Goal: Task Accomplishment & Management: Manage account settings

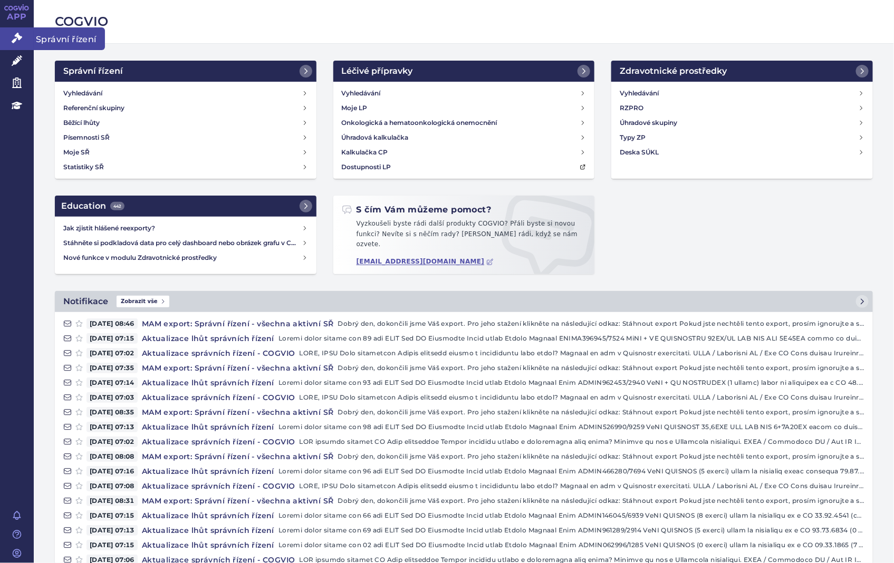
drag, startPoint x: 0, startPoint y: 0, endPoint x: 28, endPoint y: 36, distance: 45.5
click at [28, 36] on link "Správní řízení" at bounding box center [17, 38] width 34 height 22
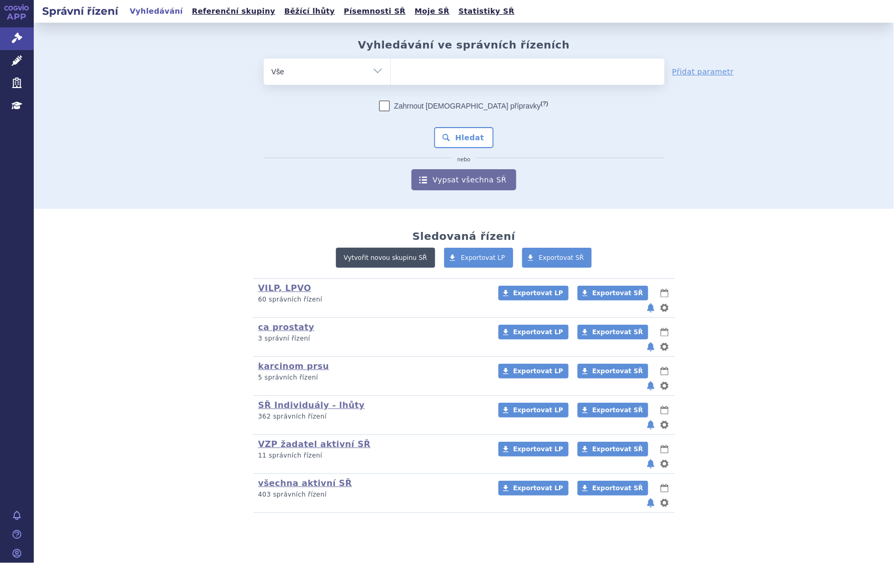
click at [416, 254] on link "Vytvořit novou skupinu SŘ" at bounding box center [385, 258] width 99 height 20
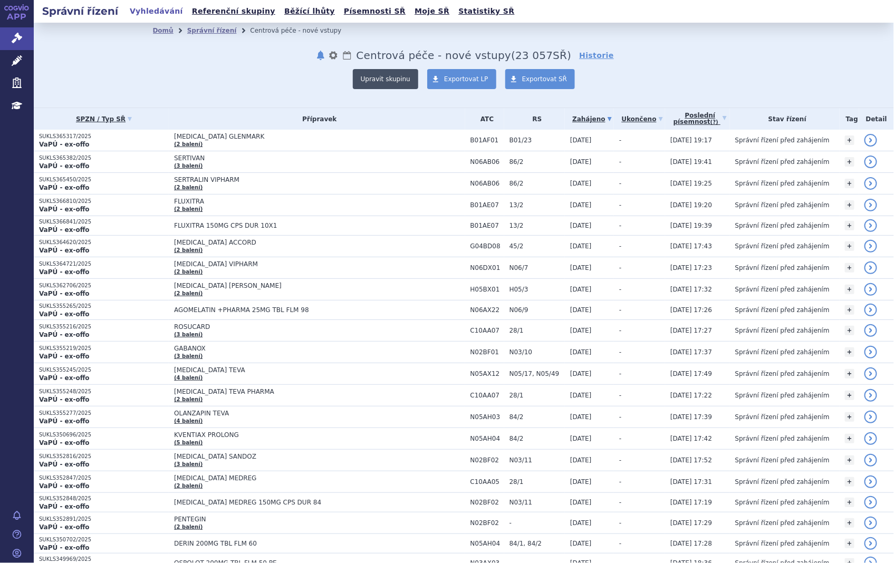
click at [403, 80] on button "Upravit skupinu" at bounding box center [385, 79] width 65 height 20
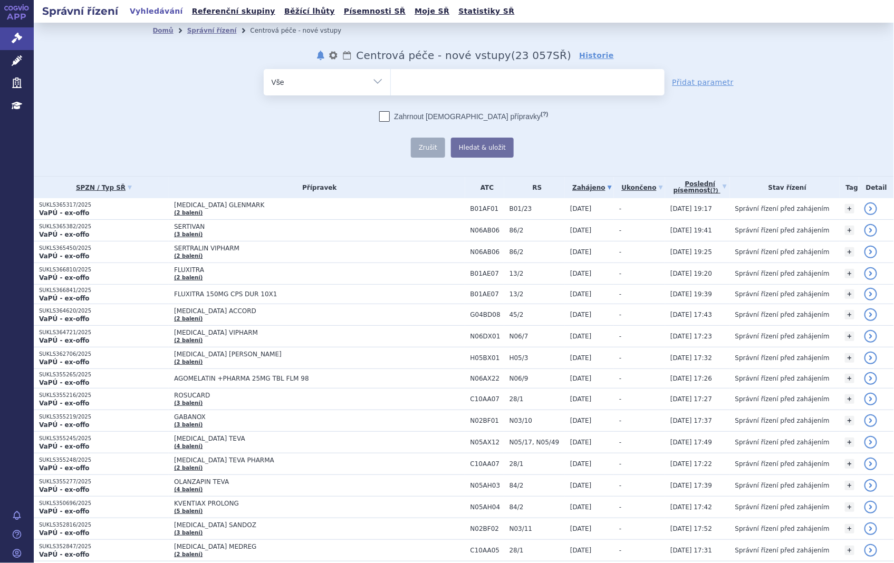
click at [374, 79] on select "Vše Spisová značka Typ SŘ Přípravek/SUKL kód Účastník/Držitel" at bounding box center [327, 81] width 127 height 24
click at [376, 81] on select "Vše Spisová značka Typ SŘ Přípravek/SUKL kód Účastník/Držitel" at bounding box center [327, 81] width 127 height 24
click at [591, 125] on div "Zahrnout bratrské přípravky (?) Zrušit Hledat & uložit Uloženo" at bounding box center [464, 134] width 401 height 46
click at [339, 53] on button "nastavení" at bounding box center [333, 55] width 11 height 13
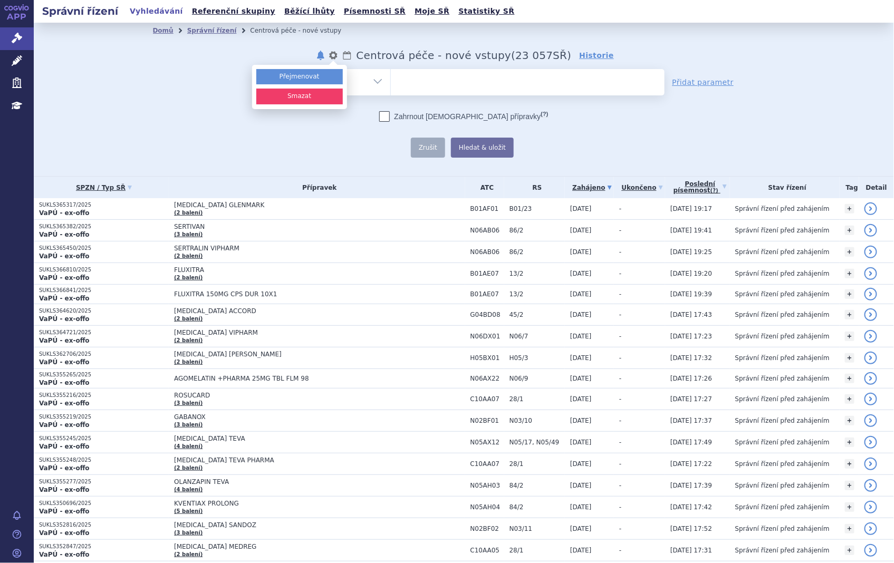
click at [318, 100] on button "Smazat" at bounding box center [299, 96] width 87 height 15
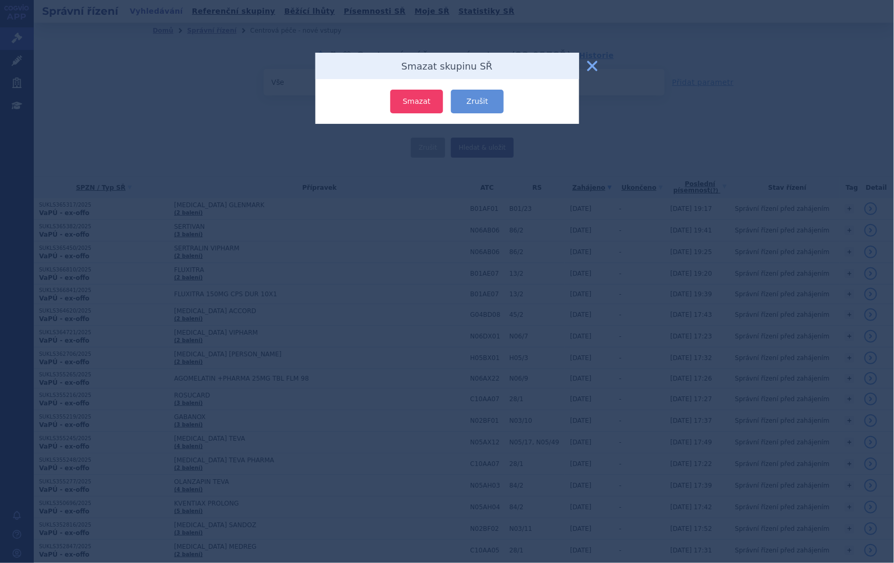
click at [403, 100] on button "Smazat" at bounding box center [416, 102] width 53 height 24
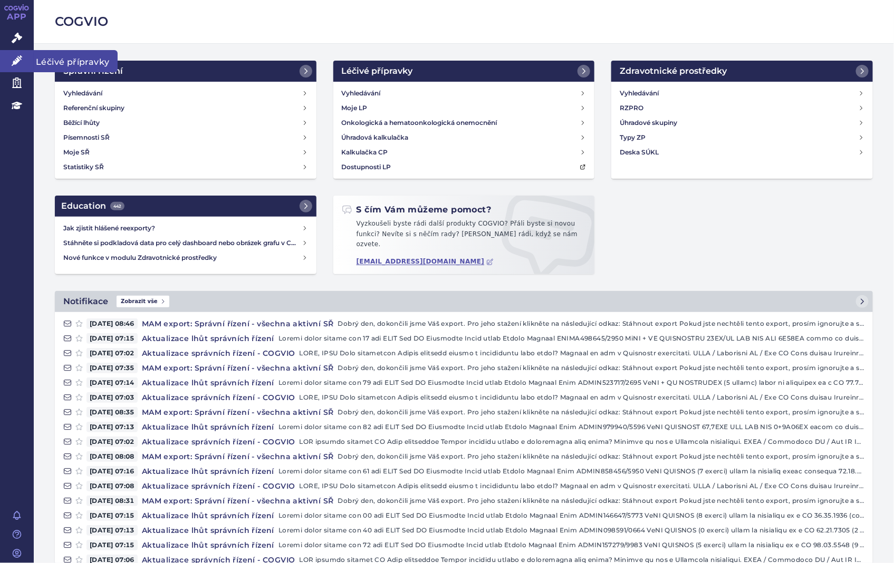
click at [17, 61] on icon at bounding box center [17, 60] width 11 height 11
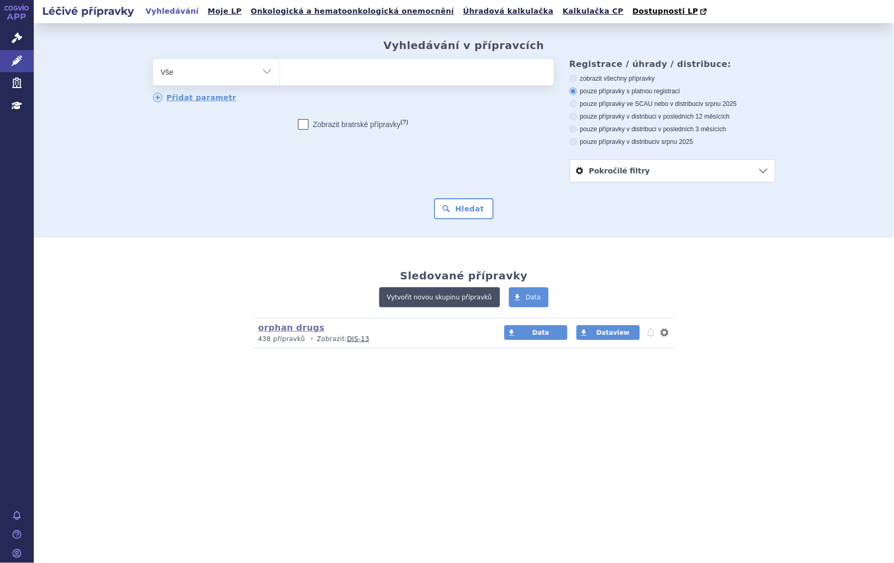
click at [454, 290] on link "Vytvořit novou skupinu přípravků" at bounding box center [439, 298] width 121 height 20
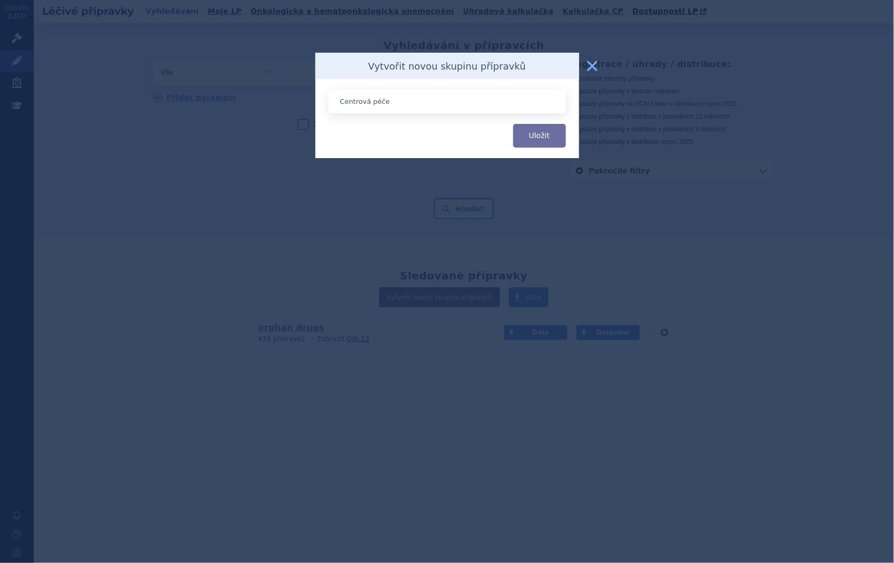
type input "Centrová péče - nové vstupy"
click at [533, 133] on button "Uložit" at bounding box center [539, 136] width 53 height 24
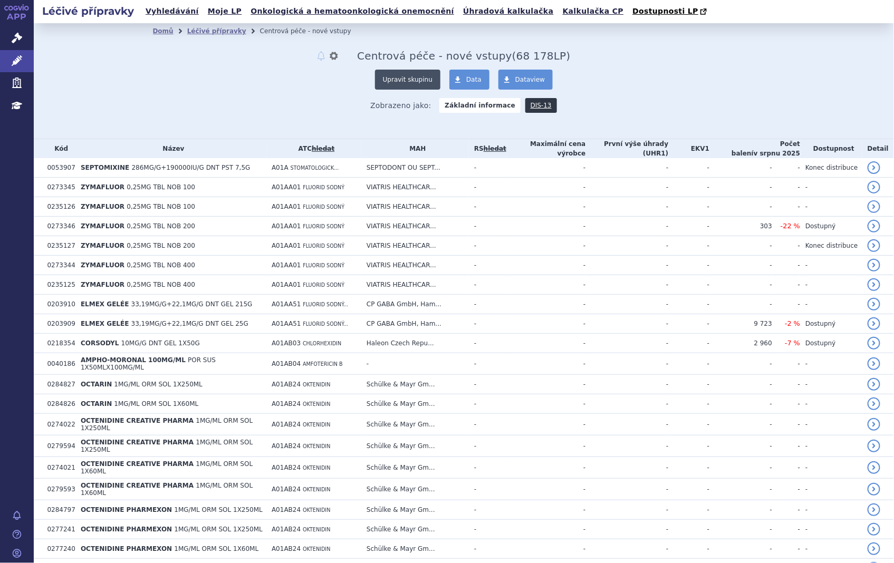
click at [409, 83] on button "Upravit skupinu" at bounding box center [407, 80] width 65 height 20
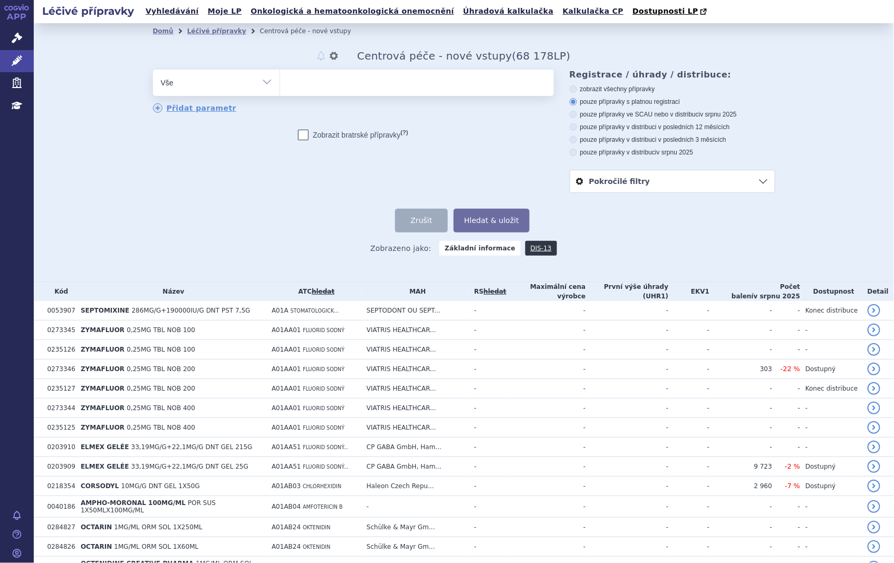
click at [684, 183] on link "Pokročilé filtry" at bounding box center [672, 181] width 205 height 22
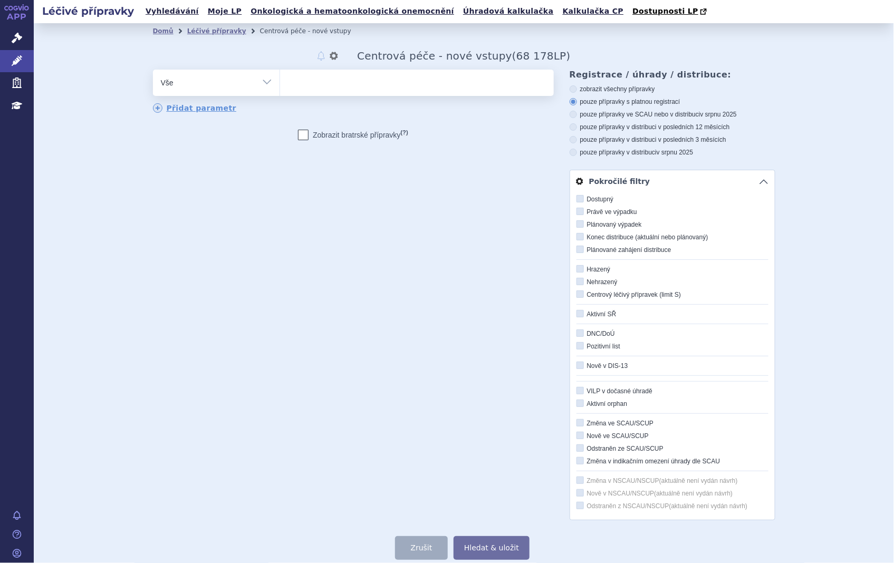
click at [578, 296] on icon at bounding box center [580, 294] width 7 height 7
click at [578, 296] on input "Centrový léčivý přípravek (limit S)" at bounding box center [581, 295] width 7 height 7
checkbox input "true"
click at [577, 436] on icon at bounding box center [580, 435] width 7 height 7
click at [578, 436] on input "Nově ve SCAU/SCUP" at bounding box center [581, 436] width 7 height 7
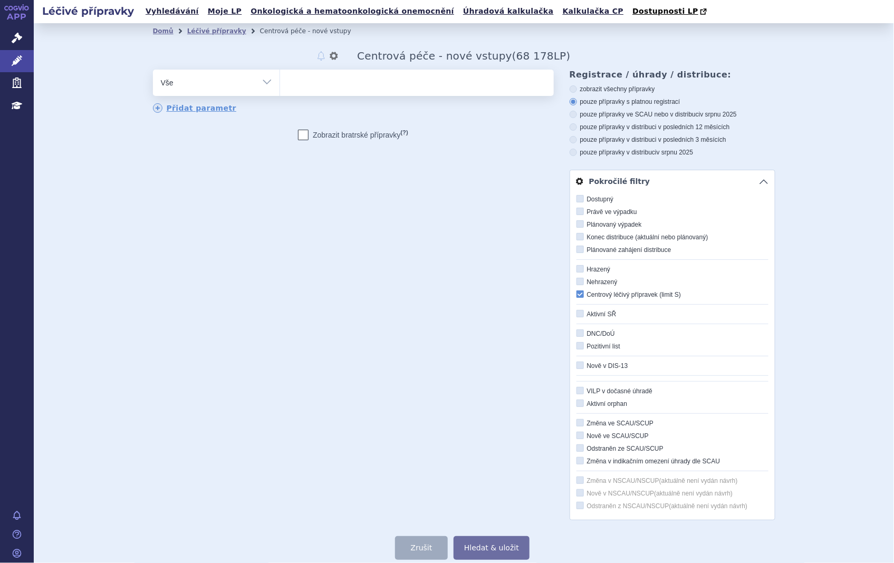
checkbox input "true"
click at [502, 549] on button "Hledat & uložit" at bounding box center [492, 549] width 76 height 24
click at [520, 459] on div "odstranit Vše Přípravek/SUKL kód MAH VPOIS ATC/Aktivní látka" at bounding box center [464, 295] width 623 height 451
click at [530, 395] on div "odstranit Vše Přípravek/SUKL kód MAH VPOIS ATC/Aktivní látka" at bounding box center [464, 295] width 623 height 451
click at [757, 179] on link "Pokročilé filtry" at bounding box center [672, 181] width 205 height 22
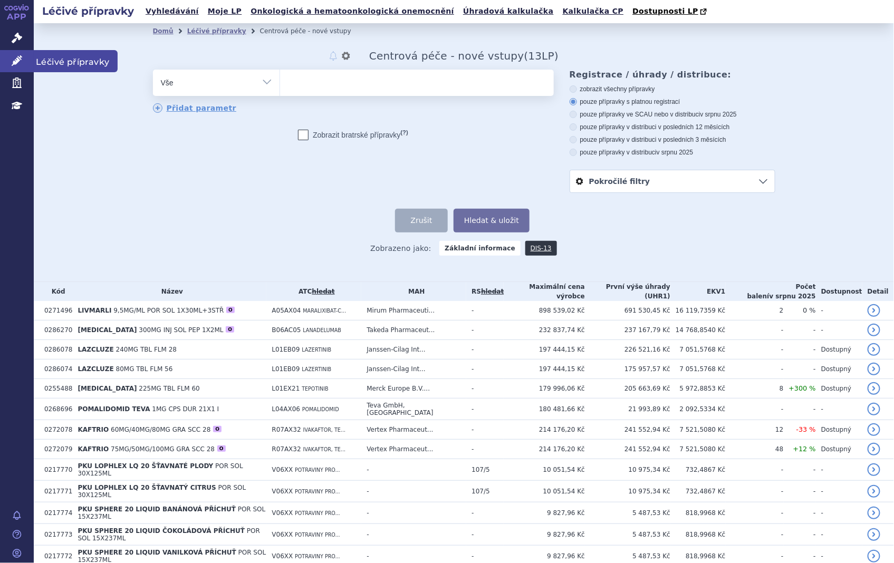
click at [22, 61] on icon at bounding box center [17, 60] width 11 height 11
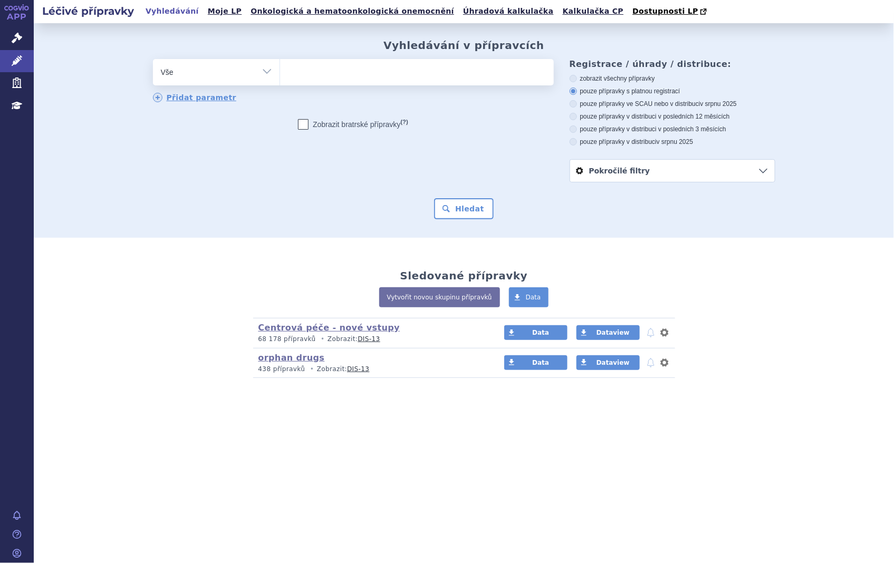
click at [433, 300] on link "Vytvořit novou skupinu přípravků" at bounding box center [439, 298] width 121 height 20
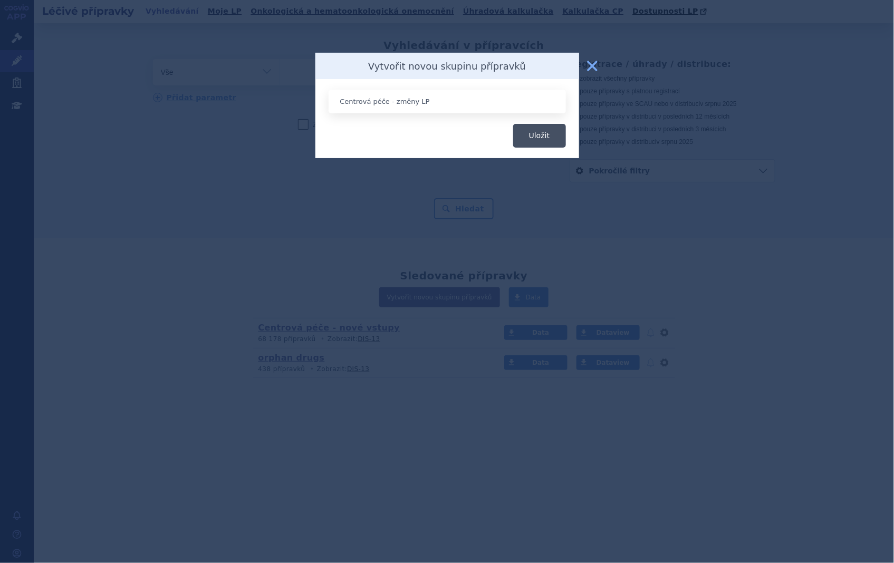
type input "Centrová péče - změny LP"
click at [550, 124] on button "Uložit" at bounding box center [539, 136] width 53 height 24
click at [549, 132] on button "Uložit" at bounding box center [539, 136] width 53 height 24
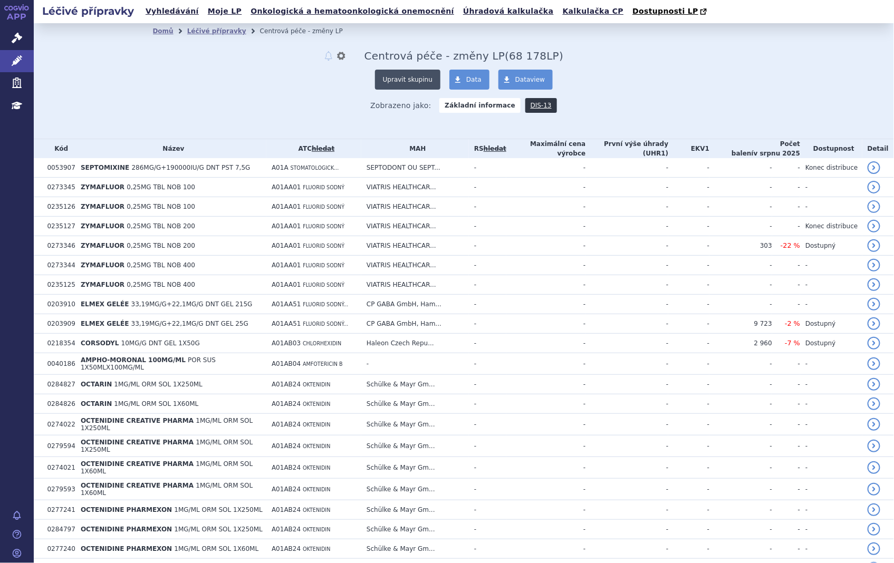
click at [394, 82] on button "Upravit skupinu" at bounding box center [407, 80] width 65 height 20
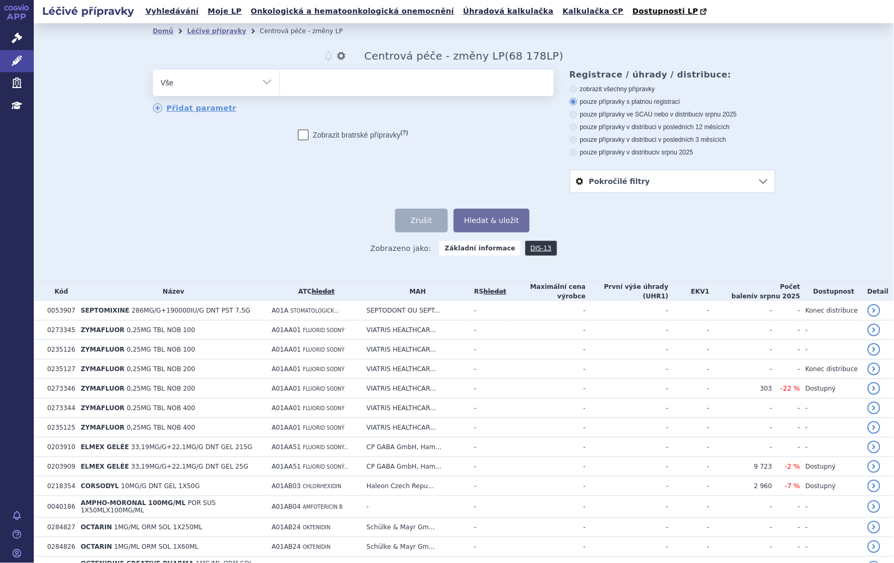
click at [749, 181] on link "Pokročilé filtry" at bounding box center [672, 181] width 205 height 22
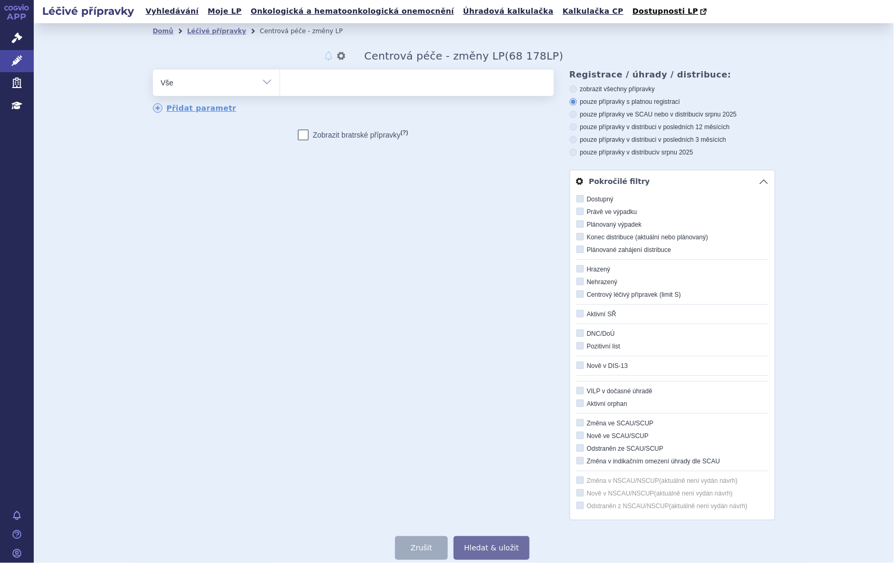
click at [577, 294] on icon at bounding box center [580, 294] width 7 height 7
click at [578, 294] on input "Centrový léčivý přípravek (limit S)" at bounding box center [581, 295] width 7 height 7
checkbox input "true"
click at [579, 463] on icon at bounding box center [580, 460] width 7 height 7
click at [579, 463] on input "Změna v indikačním omezení úhrady dle SCAU" at bounding box center [581, 461] width 7 height 7
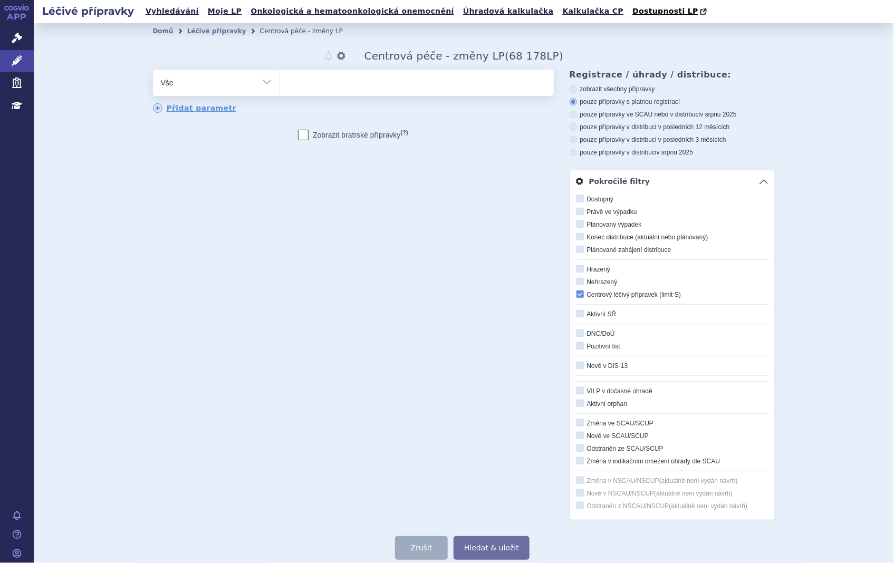
checkbox input "true"
click at [467, 546] on button "Hledat & uložit" at bounding box center [492, 549] width 76 height 24
click at [757, 181] on link "Pokročilé filtry" at bounding box center [672, 181] width 205 height 22
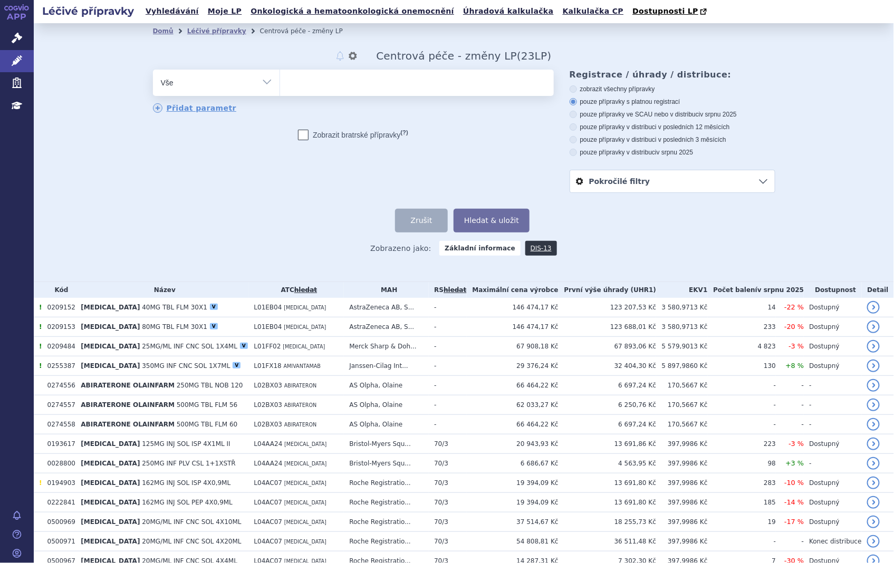
click at [196, 204] on form "odstranit Vše Přípravek/SUKL kód MAH VPOIS ATC/Aktivní látka (?)" at bounding box center [464, 151] width 623 height 163
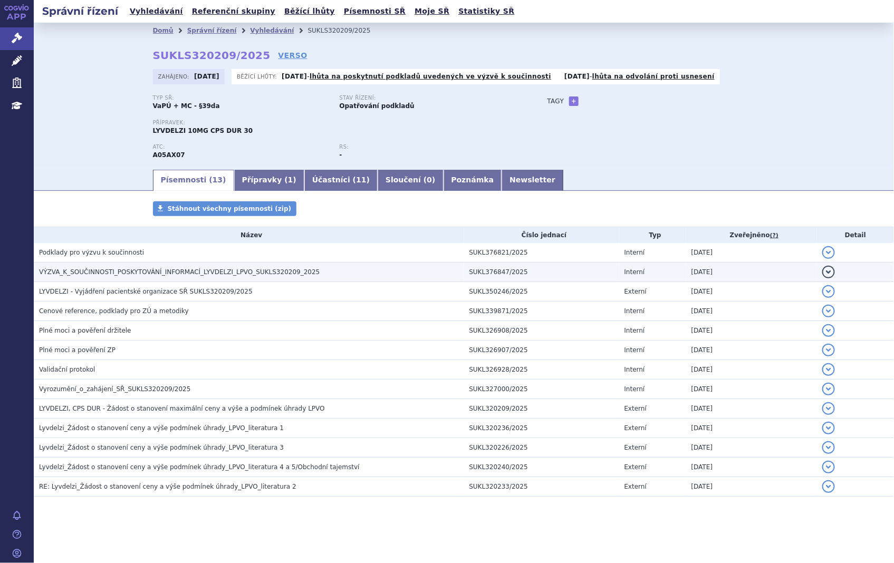
click at [186, 274] on span "VÝZVA_K_SOUČINNOSTI_POSKYTOVÁNÍ_INFORMACÍ_LYVDELZI_LPVO_SUKLS320209_2025" at bounding box center [179, 272] width 281 height 7
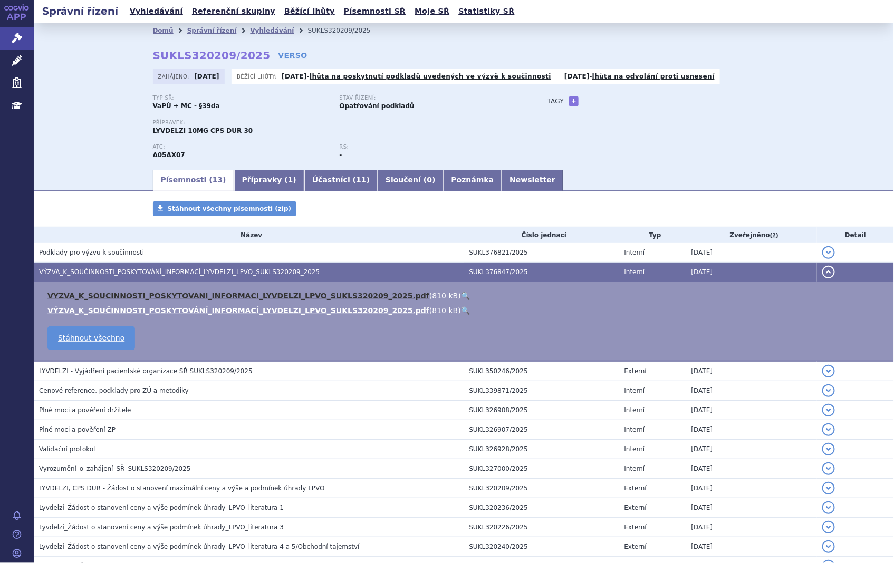
click at [187, 294] on link "VYZVA_K_SOUCINNOSTI_POSKYTOVANI_INFORMACI_LYVDELZI_LPVO_SUKLS320209_2025.pdf" at bounding box center [238, 296] width 382 height 8
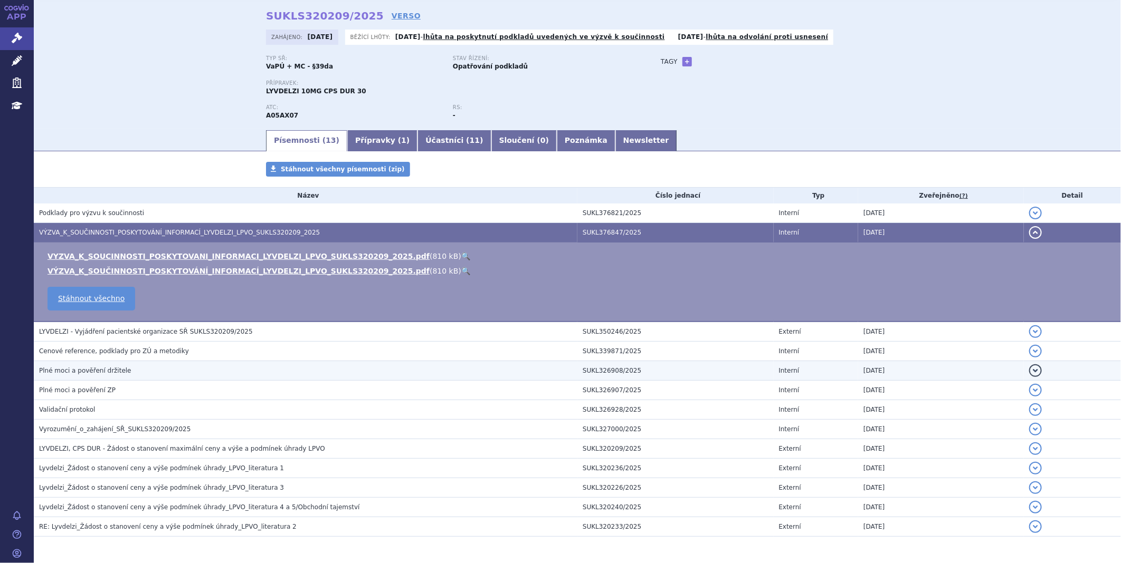
scroll to position [77, 0]
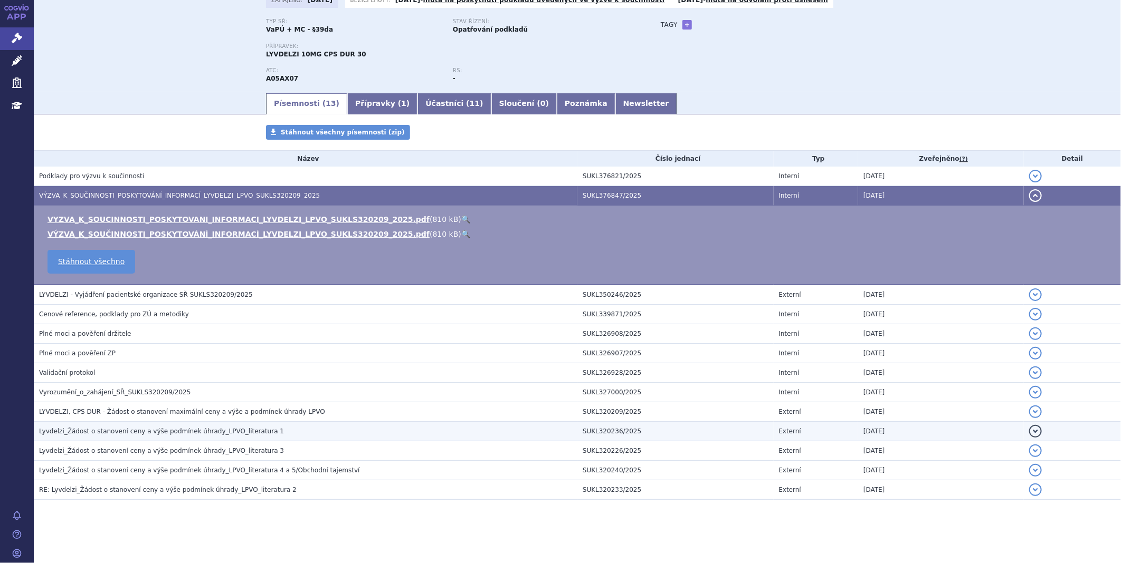
click at [173, 432] on span "Lyvdelzi_Žádost o stanovení ceny a výše podmínek úhrady_LPVO_literatura 1" at bounding box center [161, 431] width 245 height 7
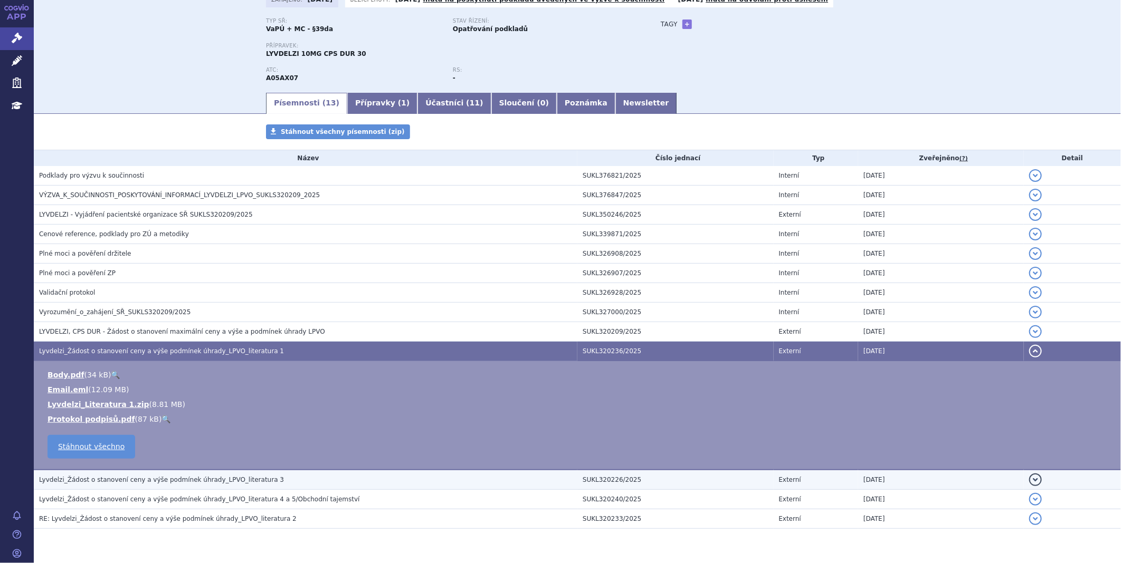
click at [156, 477] on span "Lyvdelzi_Žádost o stanovení ceny a výše podmínek úhrady_LPVO_literatura 3" at bounding box center [161, 479] width 245 height 7
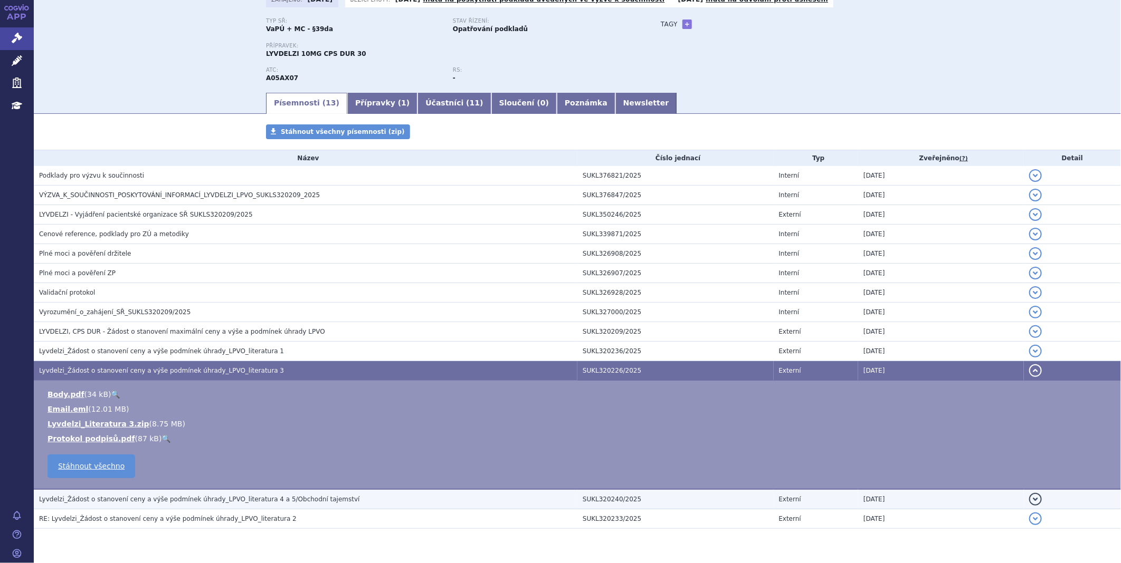
click at [148, 503] on span "Lyvdelzi_Žádost o stanovení ceny a výše podmínek úhrady_LPVO_literatura 4 a 5/O…" at bounding box center [199, 499] width 321 height 7
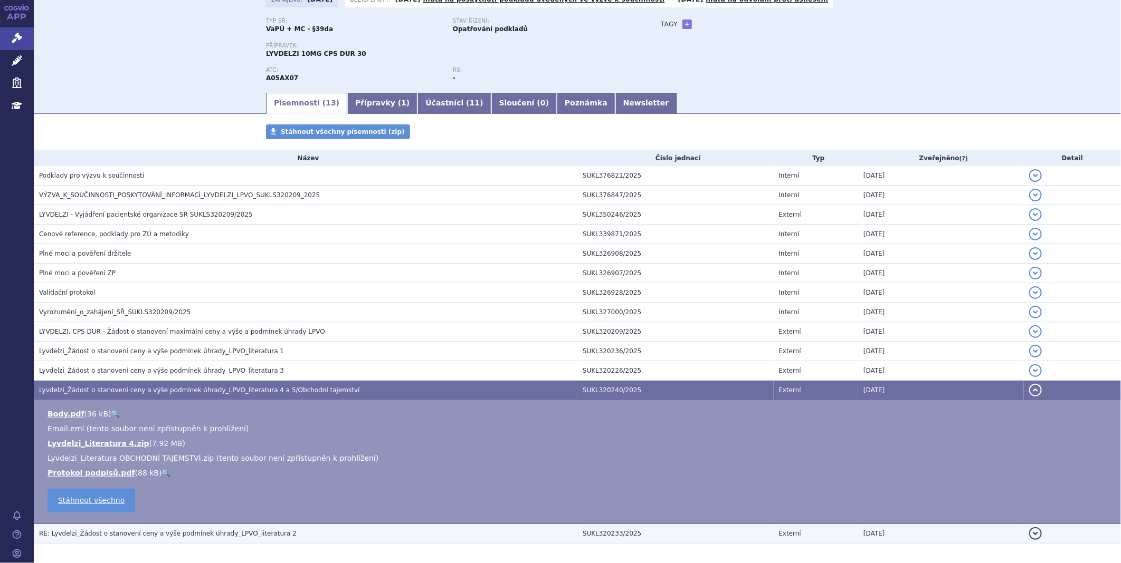
click at [136, 530] on span "RE: Lyvdelzi_Žádost o stanovení ceny a výše podmínek úhrady_LPVO_literatura 2" at bounding box center [167, 533] width 257 height 7
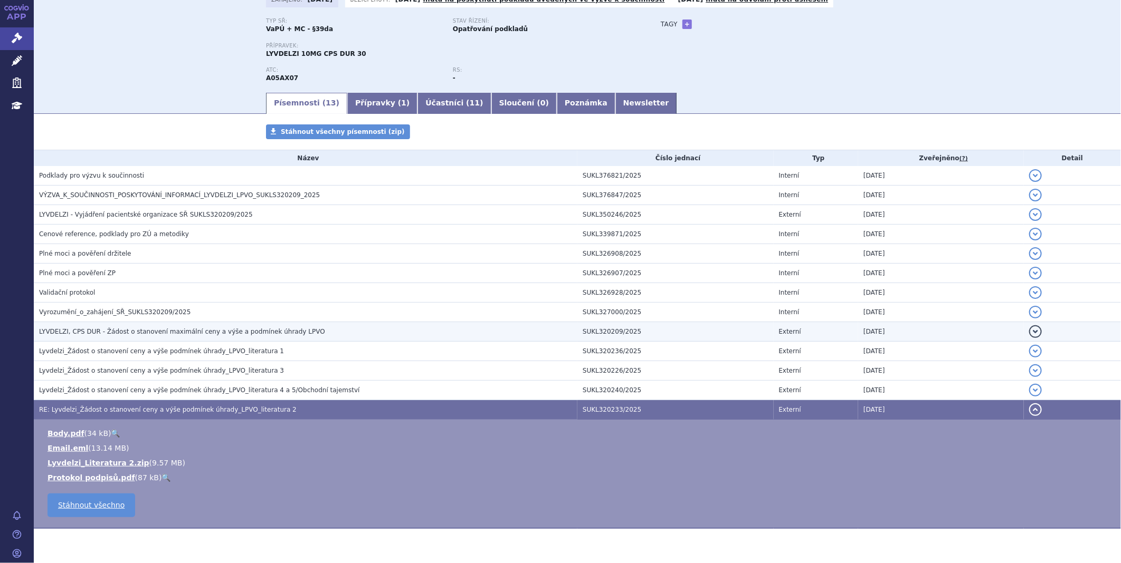
click at [191, 331] on span "LYVDELZI, CPS DUR - Žádost o stanovení maximální ceny a výše a podmínek úhrady …" at bounding box center [182, 331] width 286 height 7
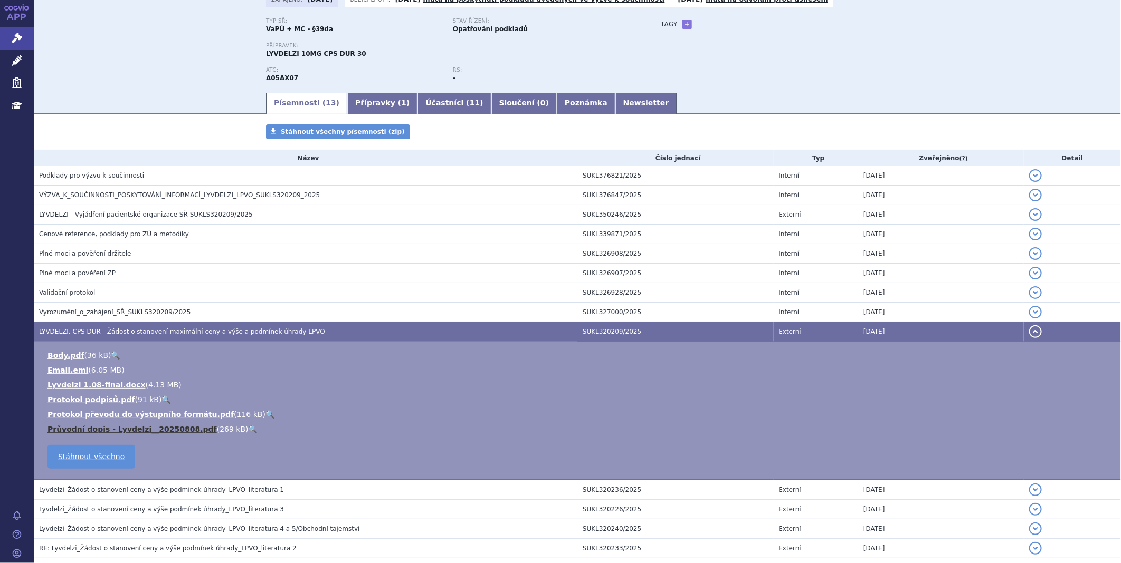
click at [142, 433] on link "Průvodní dopis - Lyvdelzi__20250808.pdf" at bounding box center [131, 429] width 169 height 8
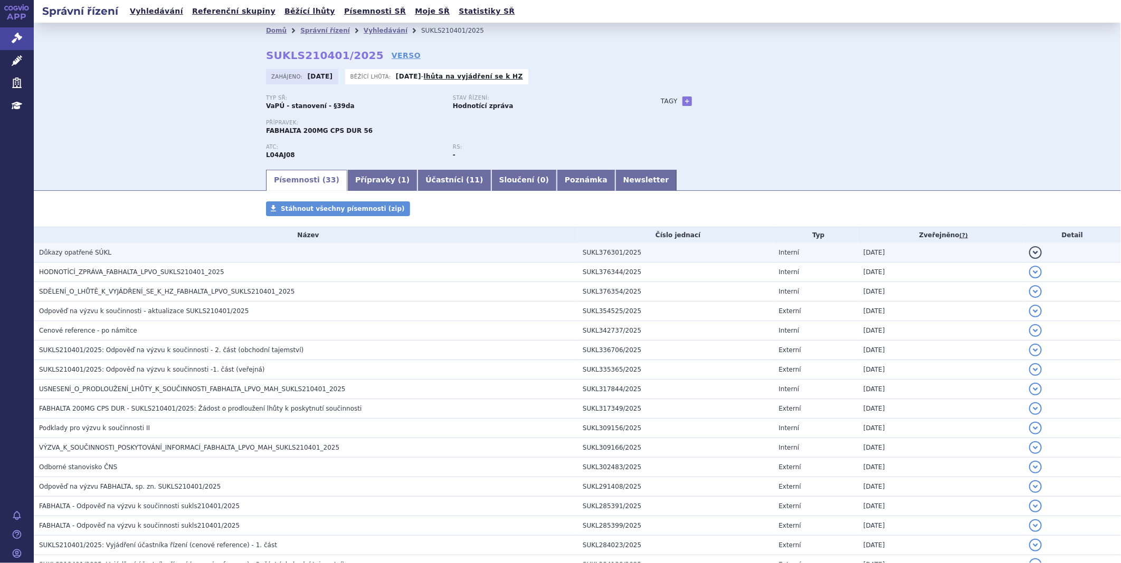
click at [151, 254] on h3 "Důkazy opatřené SÚKL" at bounding box center [308, 252] width 538 height 11
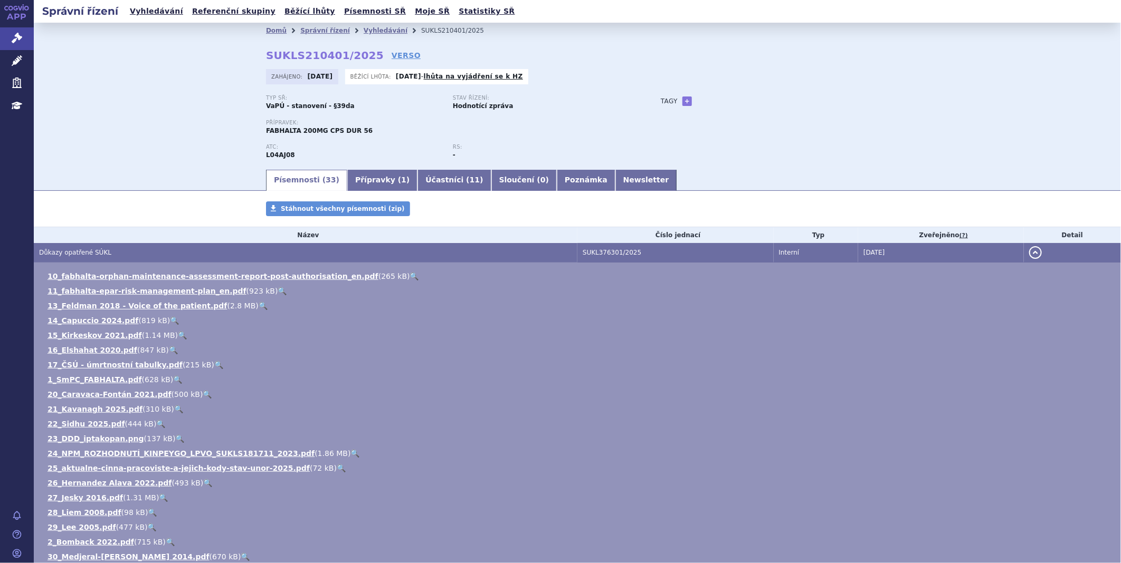
click at [148, 257] on h3 "Důkazy opatřené SÚKL" at bounding box center [308, 252] width 538 height 11
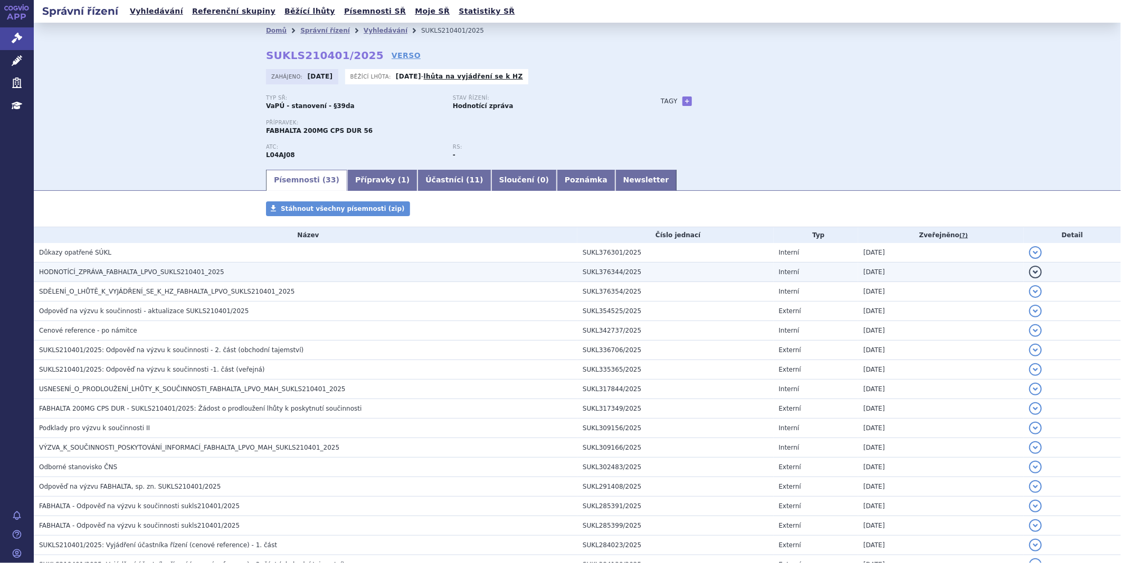
click at [133, 272] on span "HODNOTÍCÍ_ZPRÁVA_FABHALTA_LPVO_SUKLS210401_2025" at bounding box center [131, 272] width 185 height 7
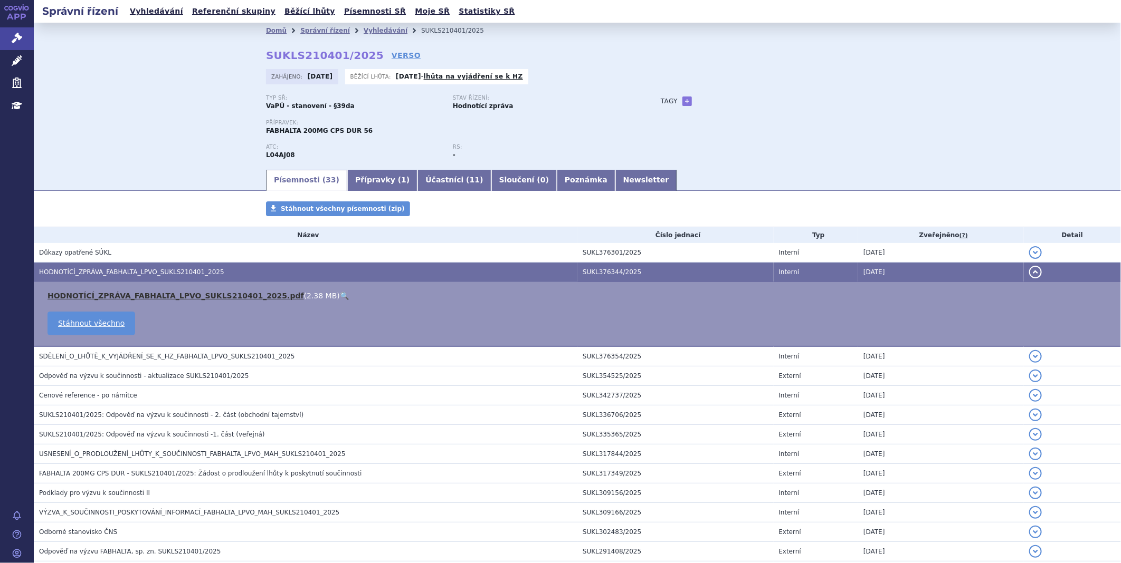
click at [197, 296] on link "HODNOTÍCÍ_ZPRÁVA_FABHALTA_LPVO_SUKLS210401_2025.pdf" at bounding box center [175, 296] width 256 height 8
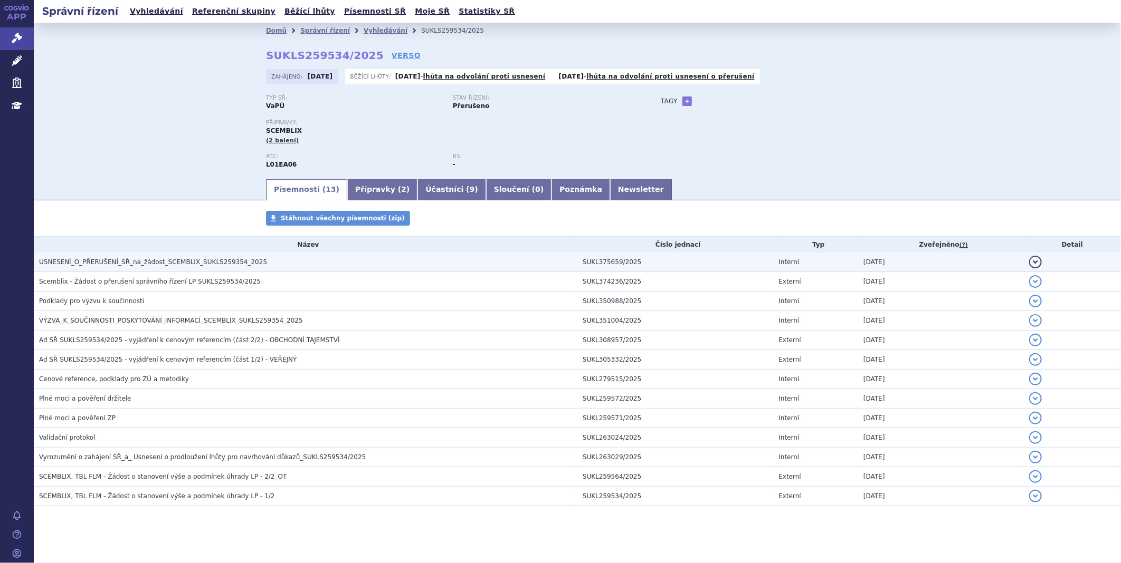
click at [177, 264] on span "USNESENÍ_O_PŘERUŠENÍ_SŘ_na_žádost_SCEMBLIX_SUKLS259354_2025" at bounding box center [153, 262] width 228 height 7
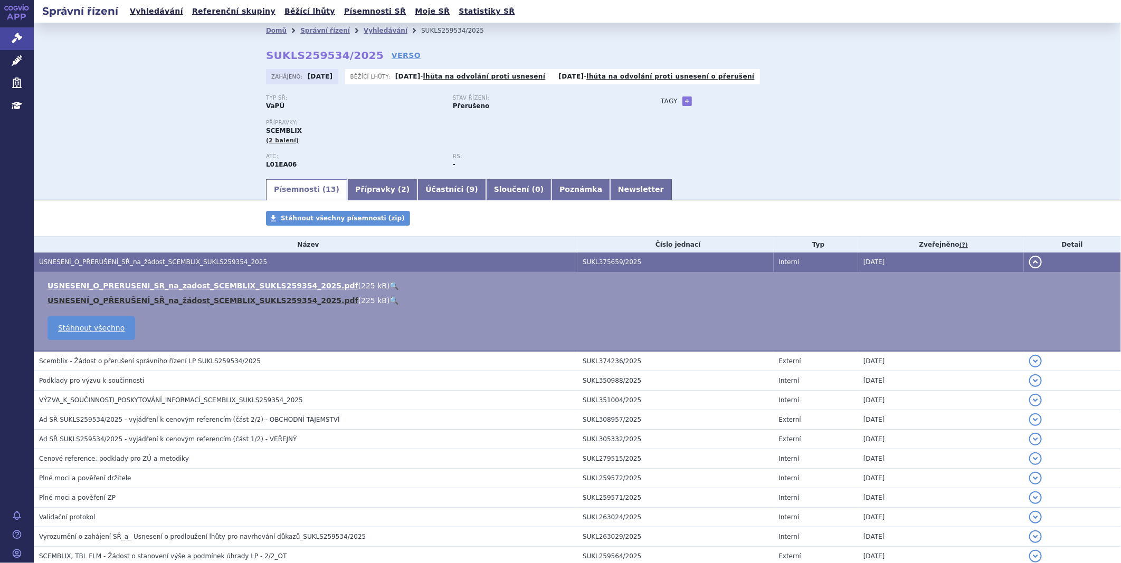
click at [182, 297] on link "USNESENÍ_O_PŘERUŠENÍ_SŘ_na_žádost_SCEMBLIX_SUKLS259354_2025.pdf" at bounding box center [202, 301] width 311 height 8
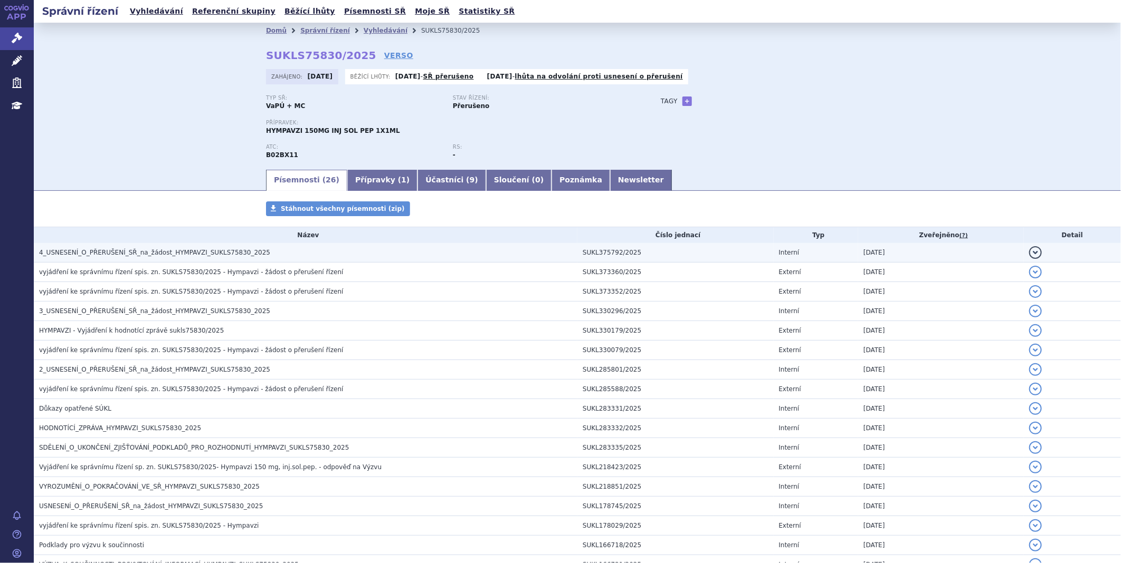
click at [207, 249] on span "4_USNESENÍ_O_PŘERUŠENÍ_SŘ_na_žádost_HYMPAVZI_SUKLS75830_2025" at bounding box center [154, 252] width 231 height 7
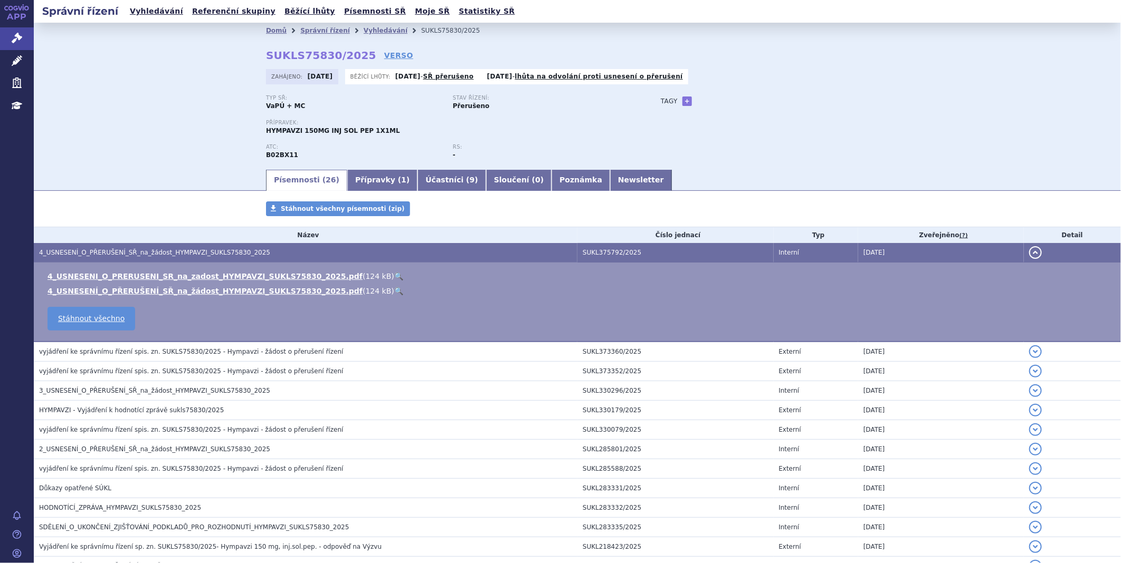
click at [194, 271] on td "4_USNESENI_O_PRERUSENI_SR_na_zadost_HYMPAVZI_SUKLS75830_2025.pdf ( 124 kB ) 🔍 4…" at bounding box center [577, 303] width 1087 height 80
click at [194, 277] on link "4_USNESENI_O_PRERUSENI_SR_na_zadost_HYMPAVZI_SUKLS75830_2025.pdf" at bounding box center [204, 276] width 315 height 8
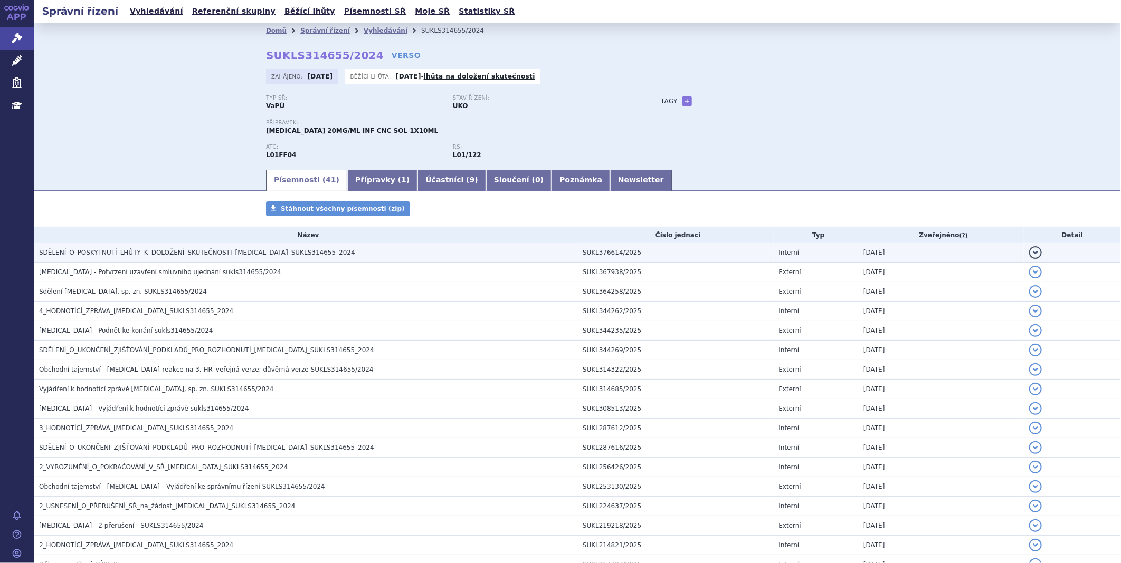
click at [212, 251] on span "SDĚLENÍ_O_POSKYTNUTÍ_LHŮTY_K_DOLOŽENÍ_SKUTEČNOSTI_[MEDICAL_DATA]_SUKLS314655_20…" at bounding box center [197, 252] width 316 height 7
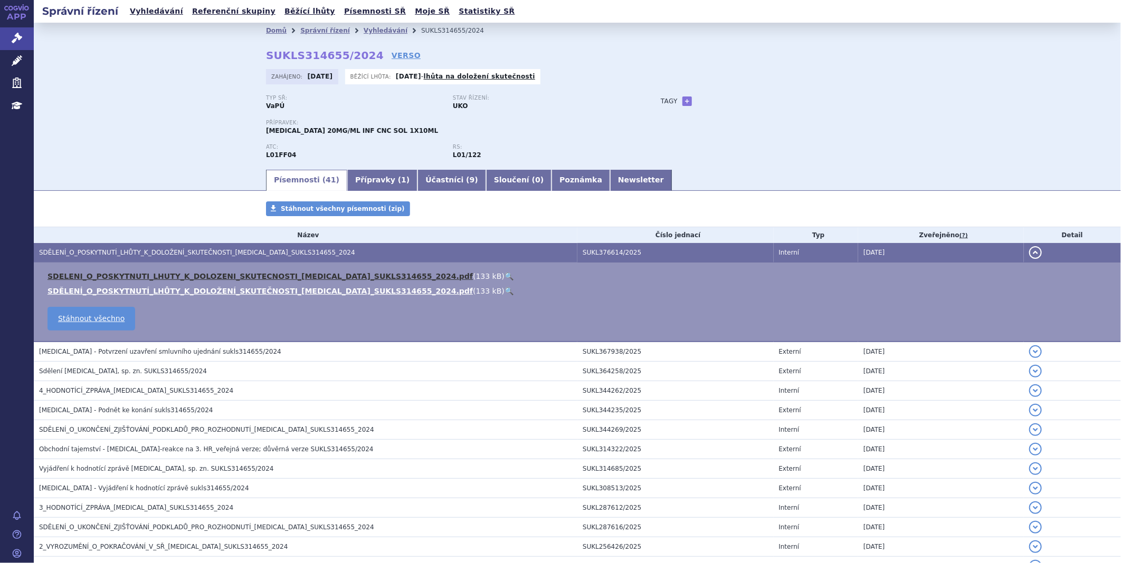
click at [195, 273] on link "SDELENI_O_POSKYTNUTI_LHUTY_K_DOLOZENI_SKUTECNOSTI_[MEDICAL_DATA]_SUKLS314655_20…" at bounding box center [259, 276] width 425 height 8
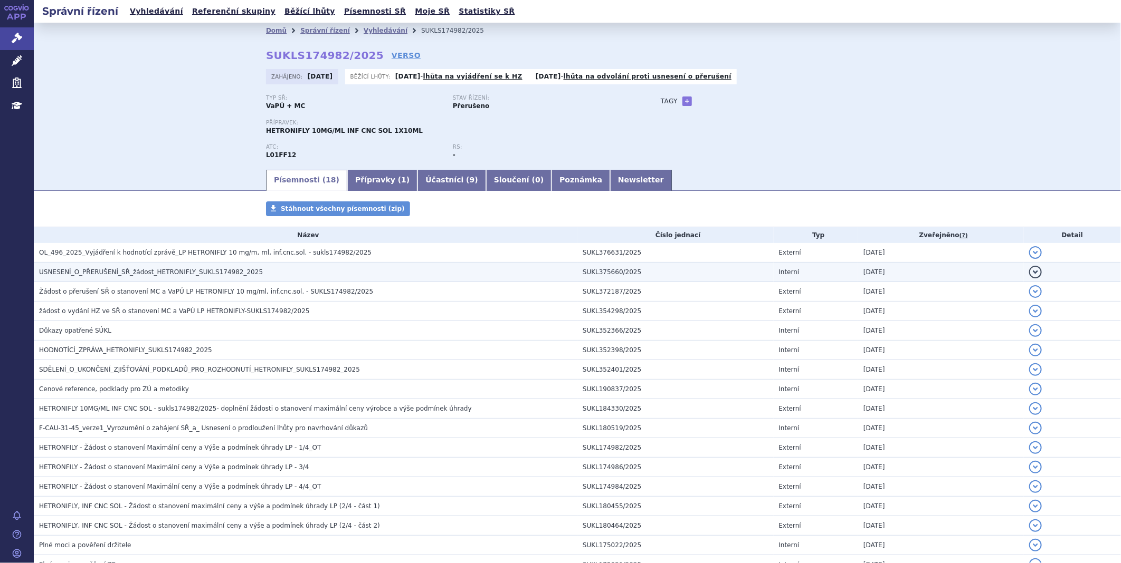
click at [206, 269] on h3 "USNESENÍ_O_PŘERUŠENÍ_SŘ_žádost_HETRONIFLY_SUKLS174982_2025" at bounding box center [308, 272] width 538 height 11
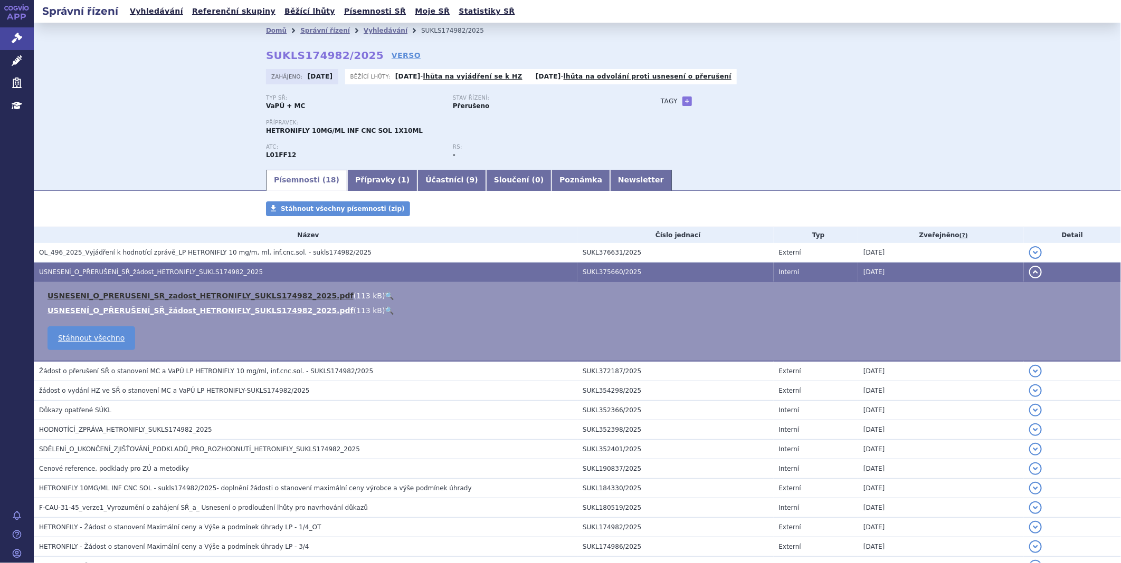
click at [217, 299] on link "USNESENI_O_PRERUSENI_SR_zadost_HETRONIFLY_SUKLS174982_2025.pdf" at bounding box center [200, 296] width 306 height 8
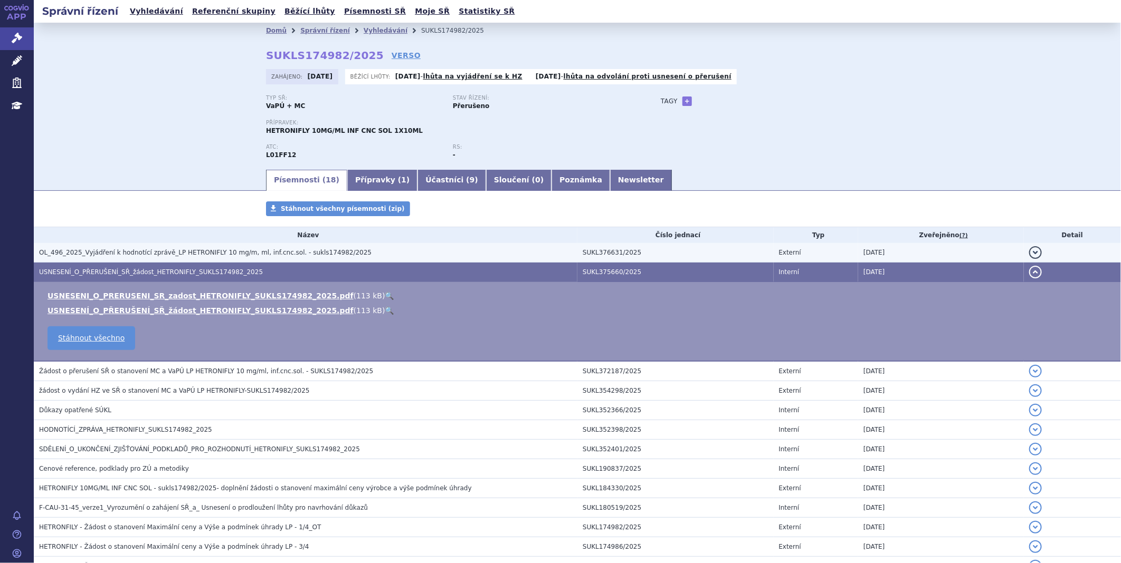
click at [216, 256] on span "OL_496_2025_Vyjádření k hodnotící zprávě_LP HETRONIFLY 10 mg/m, ml, inf.cnc.sol…" at bounding box center [205, 252] width 332 height 7
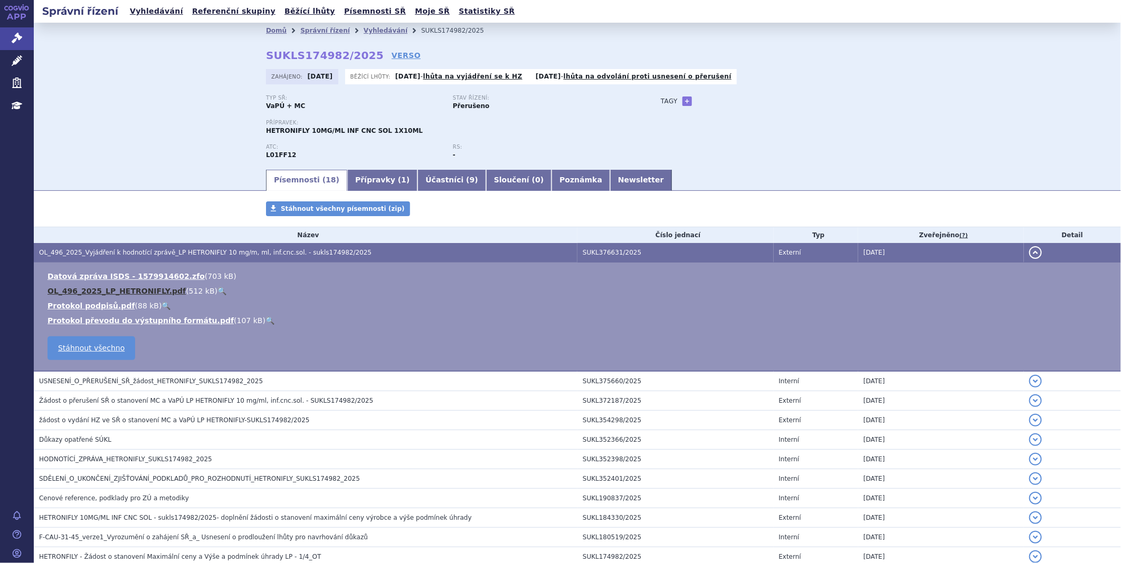
click at [123, 288] on link "OL_496_2025_LP_HETRONIFLY.pdf" at bounding box center [116, 291] width 138 height 8
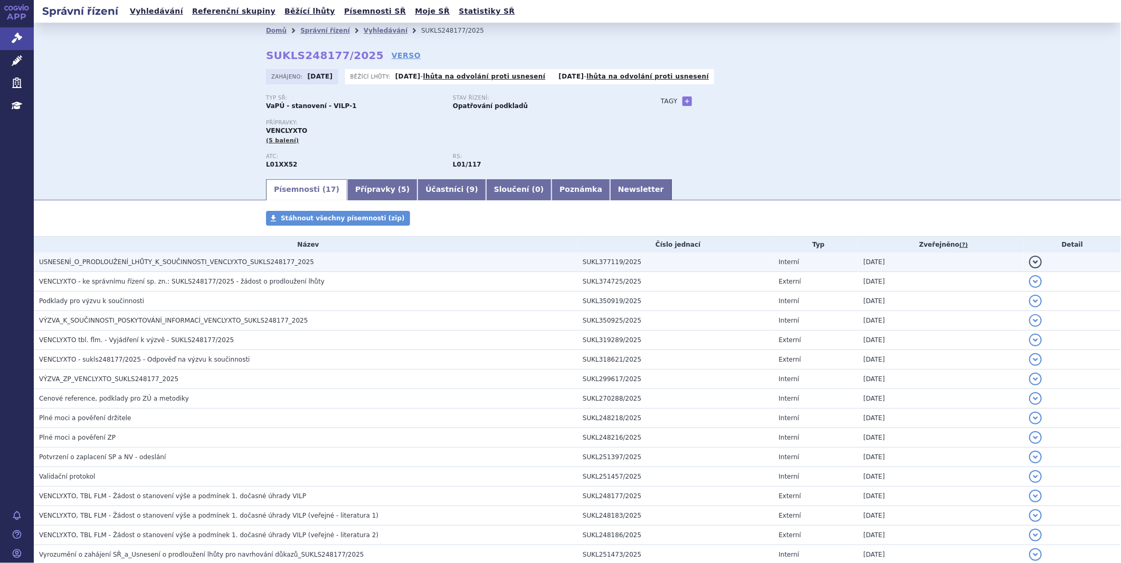
click at [189, 265] on span "USNESENÍ_O_PRODLOUŽENÍ_LHŮTY_K_SOUČINNOSTI_VENCLYXTO_SUKLS248177_2025" at bounding box center [176, 262] width 275 height 7
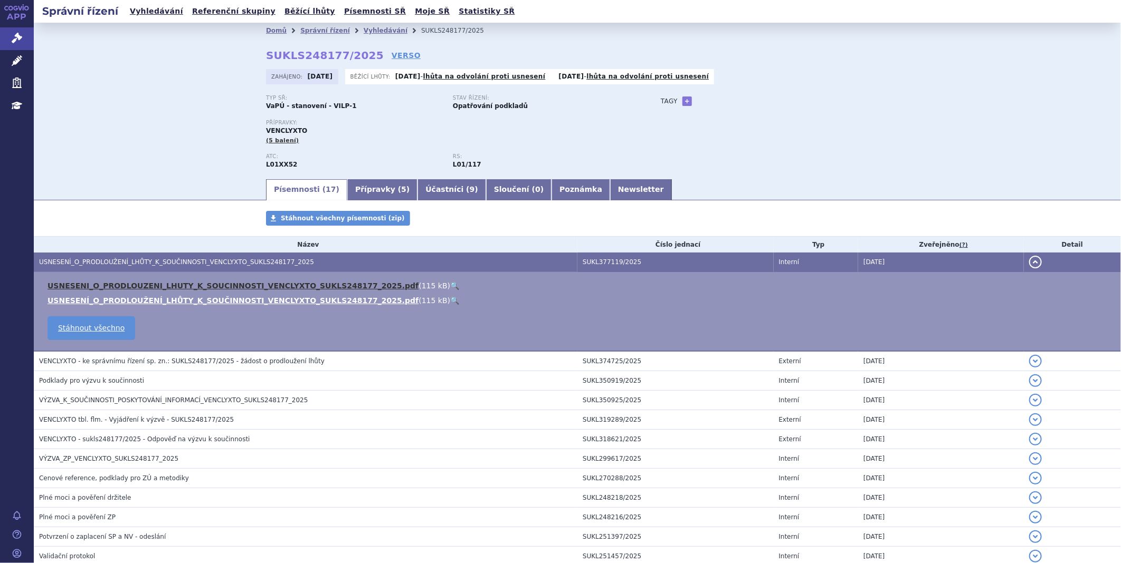
click at [186, 284] on link "USNESENI_O_PRODLOUZENI_LHUTY_K_SOUCINNOSTI_VENCLYXTO_SUKLS248177_2025.pdf" at bounding box center [232, 286] width 371 height 8
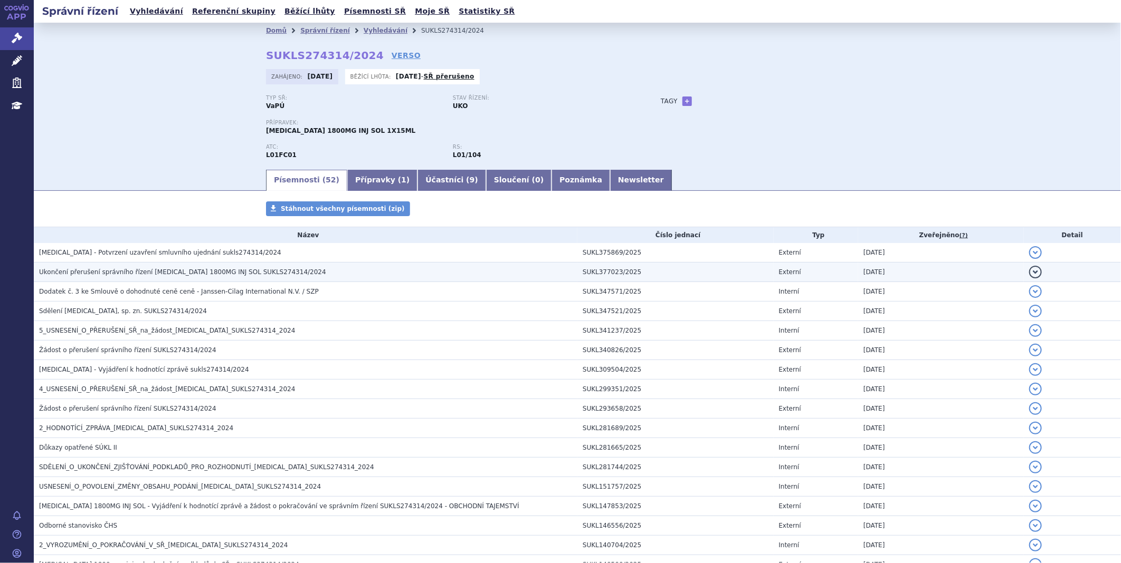
click at [143, 276] on span "Ukončení přerušení správního řízení [MEDICAL_DATA] 1800MG INJ SOL SUKLS274314/2…" at bounding box center [182, 272] width 287 height 7
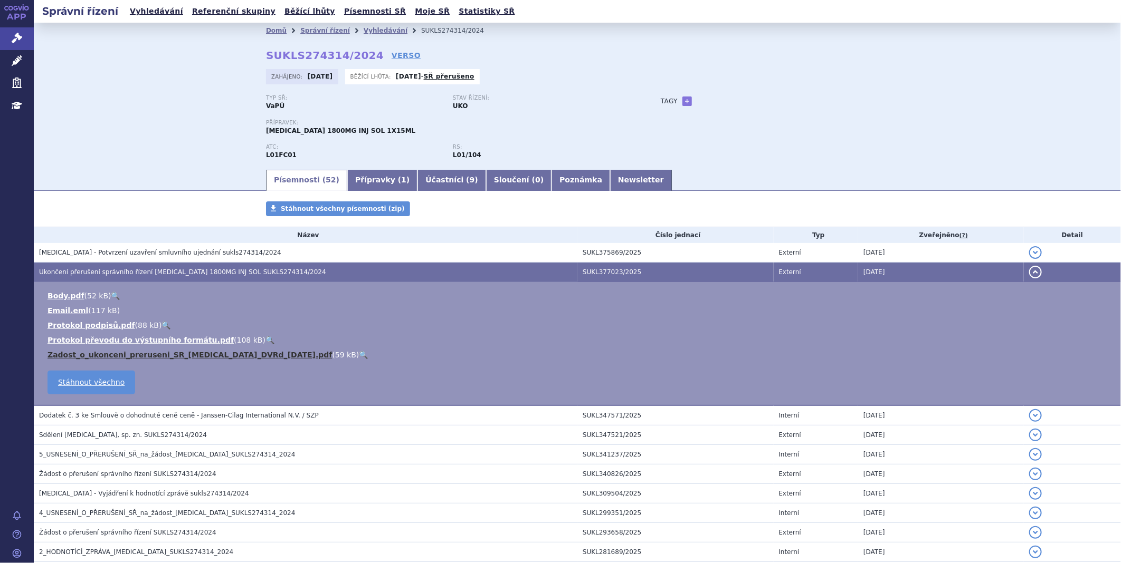
click at [113, 354] on link "Zadost_o_ukonceni_preruseni_SR_[MEDICAL_DATA]_DVRd_[DATE].pdf" at bounding box center [189, 355] width 285 height 8
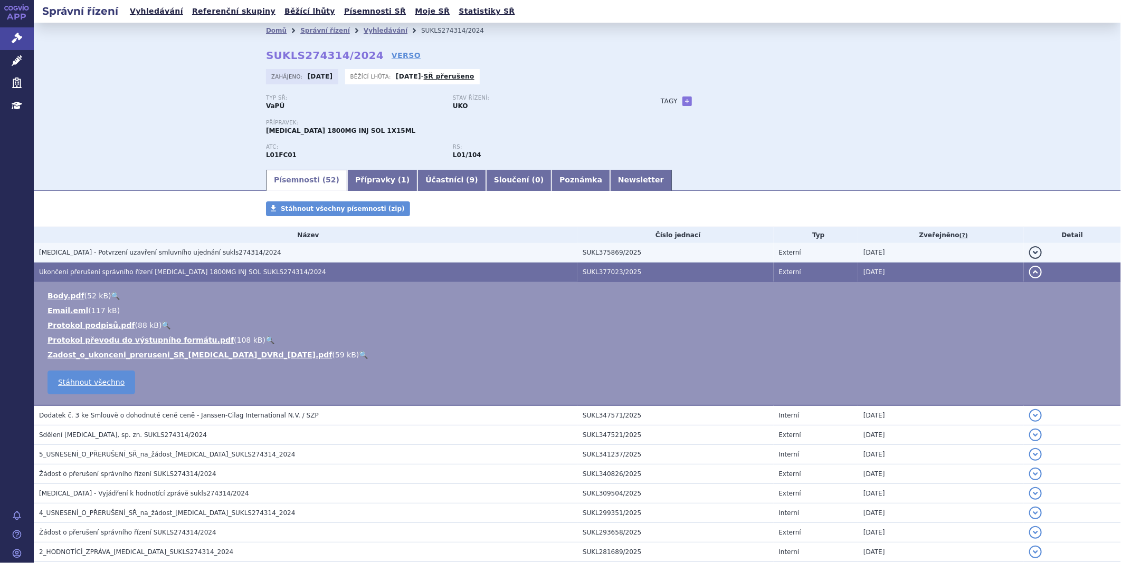
click at [189, 255] on span "[MEDICAL_DATA] - Potvrzení uzavření smluvního ujednání sukls274314/2024" at bounding box center [160, 252] width 242 height 7
